Goal: Task Accomplishment & Management: Manage account settings

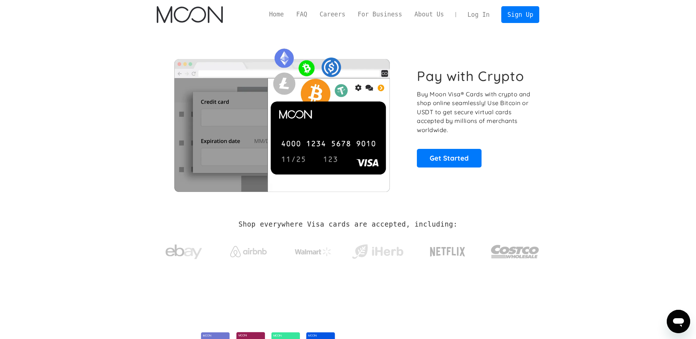
click at [483, 15] on link "Log In" at bounding box center [478, 15] width 34 height 16
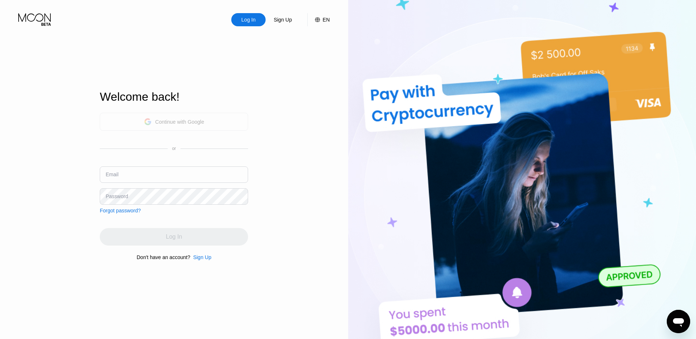
click at [201, 120] on div "Continue with Google" at bounding box center [179, 122] width 49 height 6
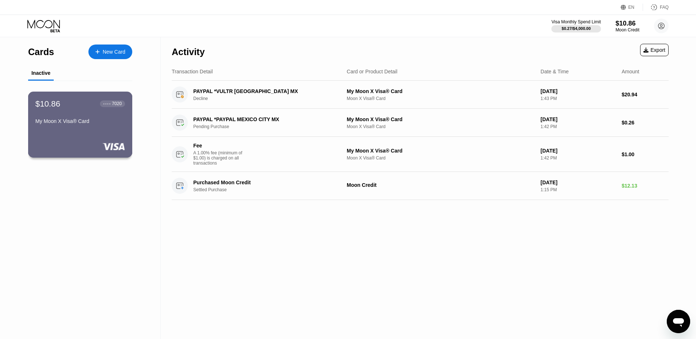
click at [70, 115] on div "$10.86 ● ● ● ● 7020 My Moon X Visa® Card" at bounding box center [79, 113] width 89 height 28
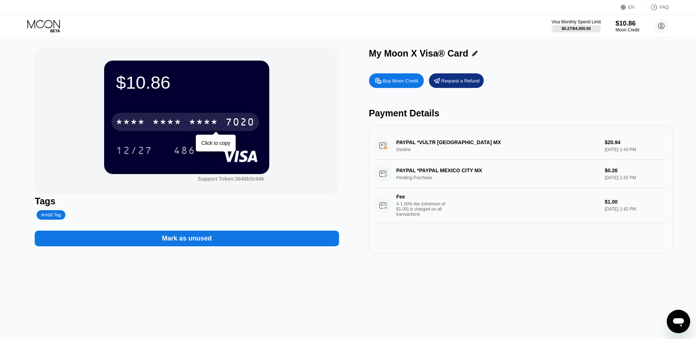
click at [202, 127] on div "* * * *" at bounding box center [203, 123] width 29 height 12
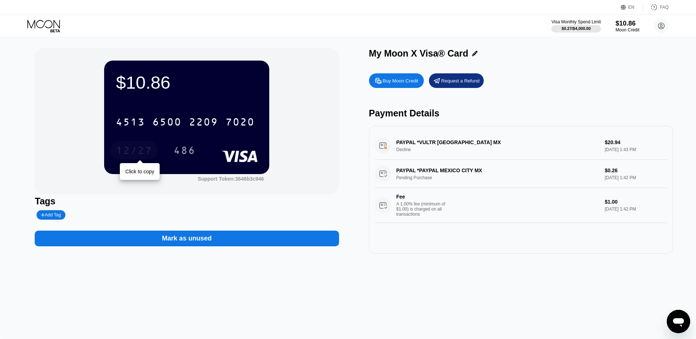
click at [143, 147] on div "12/27" at bounding box center [134, 152] width 37 height 12
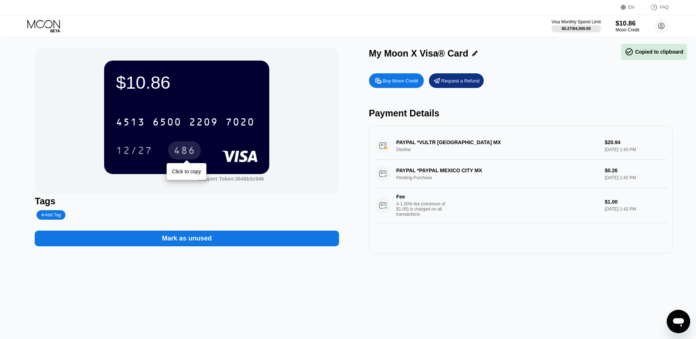
click at [189, 153] on div "486" at bounding box center [185, 152] width 22 height 12
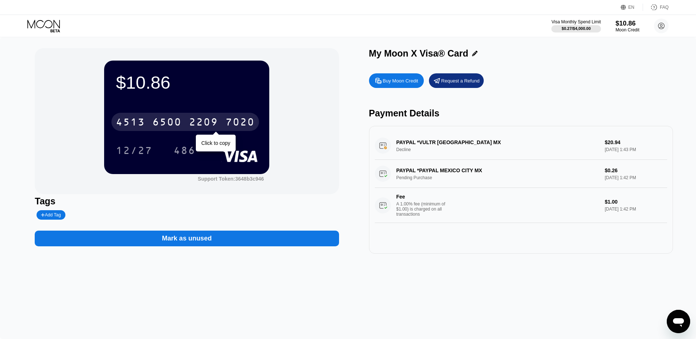
click at [183, 123] on div "4513 6500 2209 7020" at bounding box center [185, 122] width 148 height 18
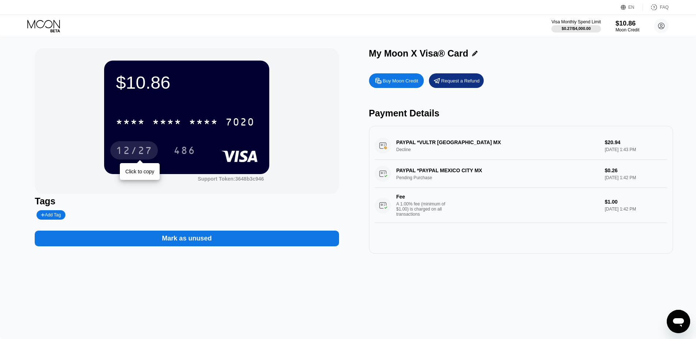
drag, startPoint x: 115, startPoint y: 150, endPoint x: 302, endPoint y: 53, distance: 210.9
click at [115, 150] on div "12/27" at bounding box center [133, 150] width 47 height 18
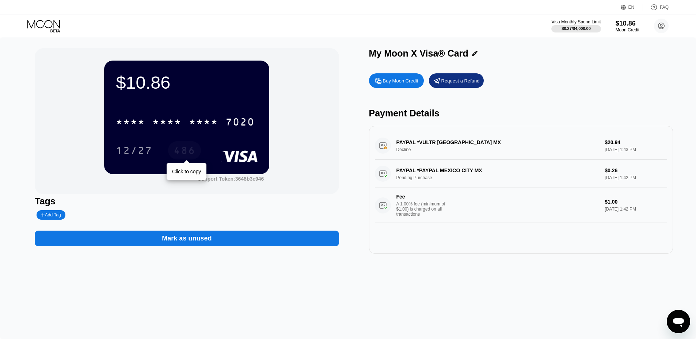
click at [188, 156] on div "486" at bounding box center [185, 152] width 22 height 12
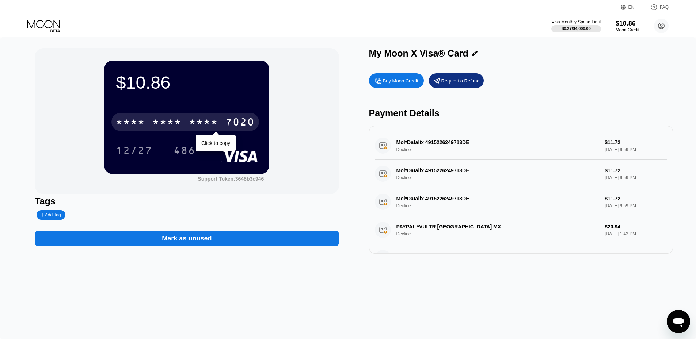
click at [181, 126] on div "* * * *" at bounding box center [166, 123] width 29 height 12
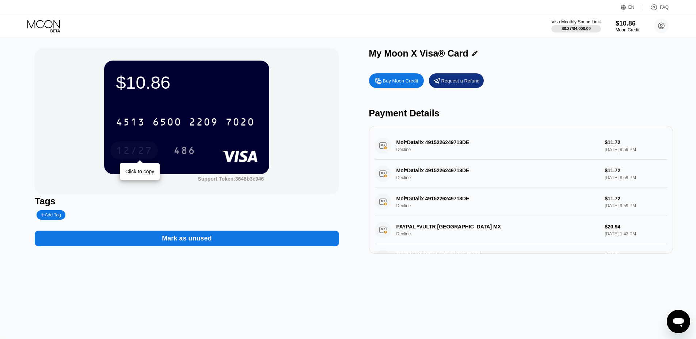
click at [142, 159] on div "12/27" at bounding box center [133, 150] width 47 height 18
drag, startPoint x: 183, startPoint y: 157, endPoint x: 246, endPoint y: 108, distance: 79.6
click at [183, 156] on div "486" at bounding box center [185, 152] width 22 height 12
